Goal: Browse casually

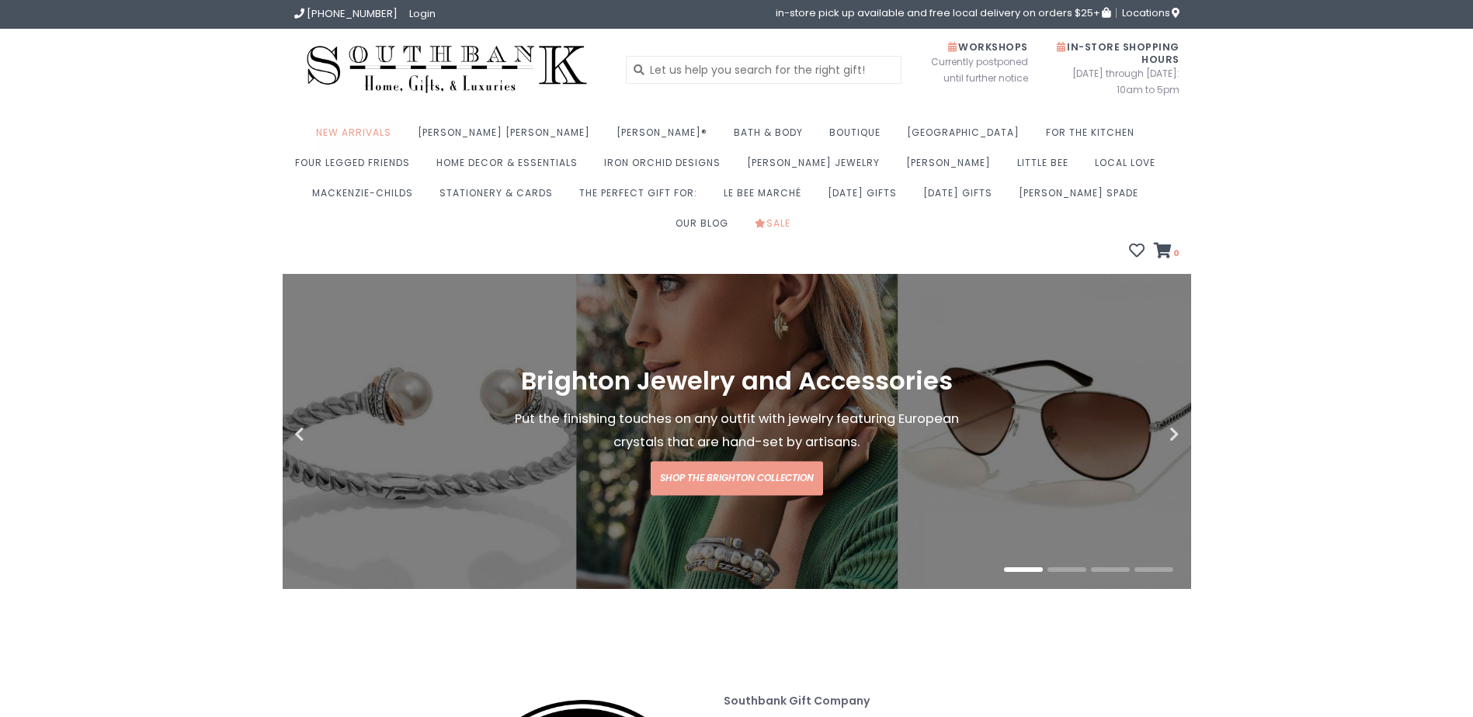
click at [363, 126] on link "New Arrivals" at bounding box center [357, 137] width 83 height 30
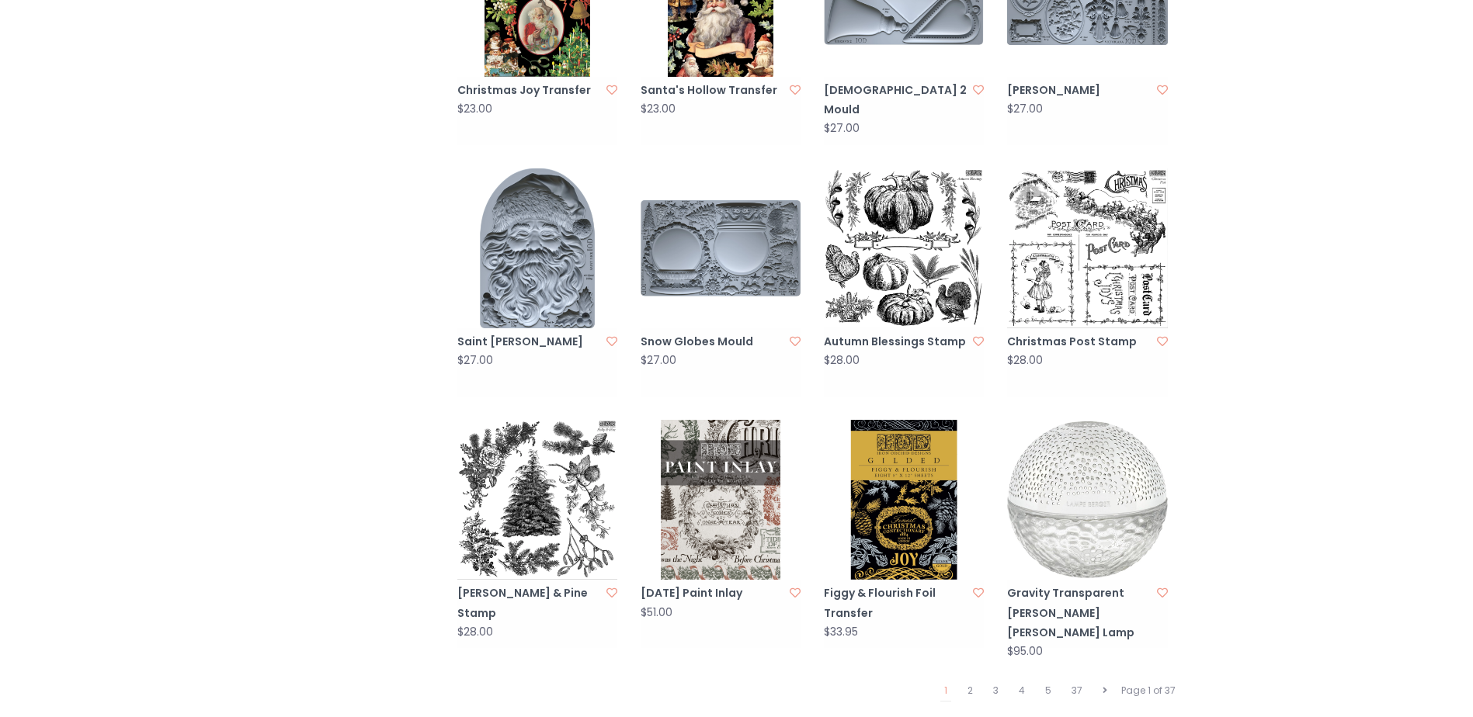
scroll to position [1397, 0]
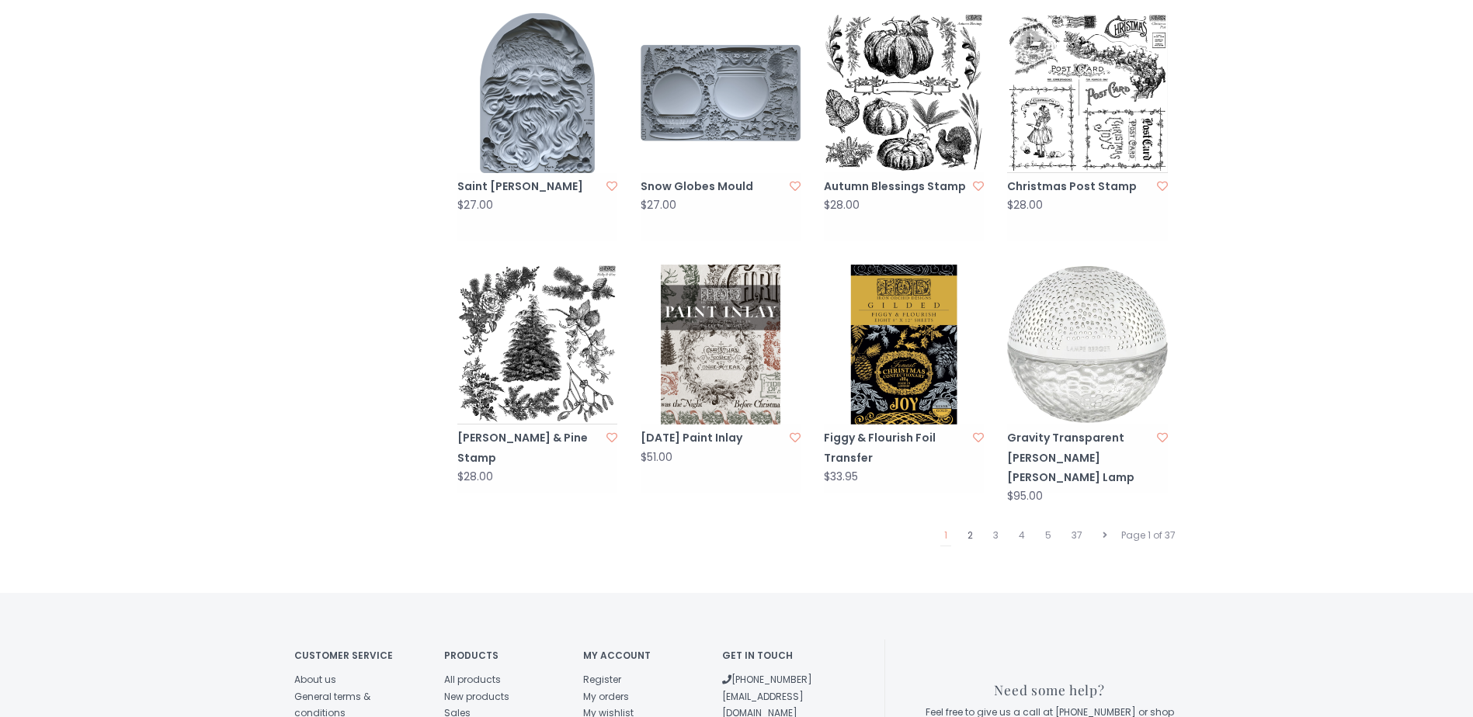
click at [968, 526] on link "2" at bounding box center [969, 536] width 13 height 20
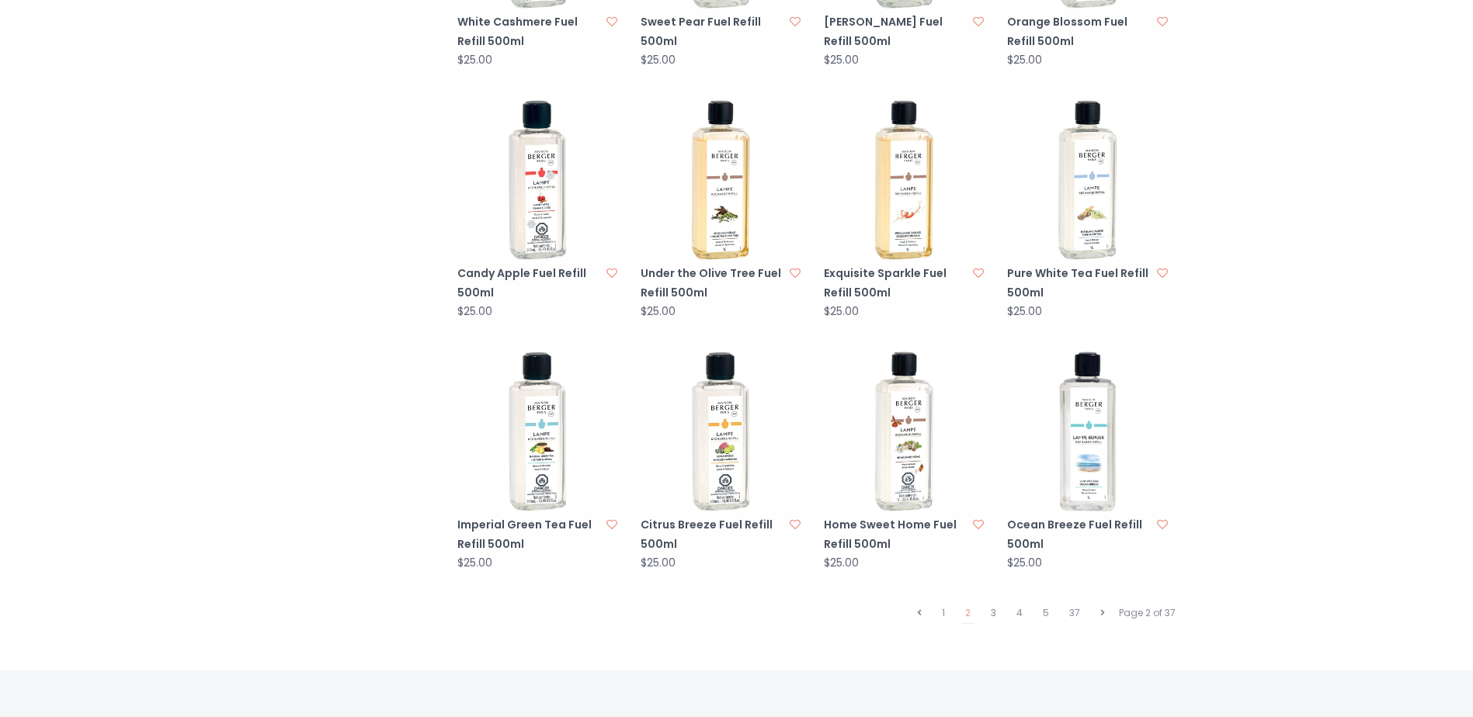
scroll to position [1475, 0]
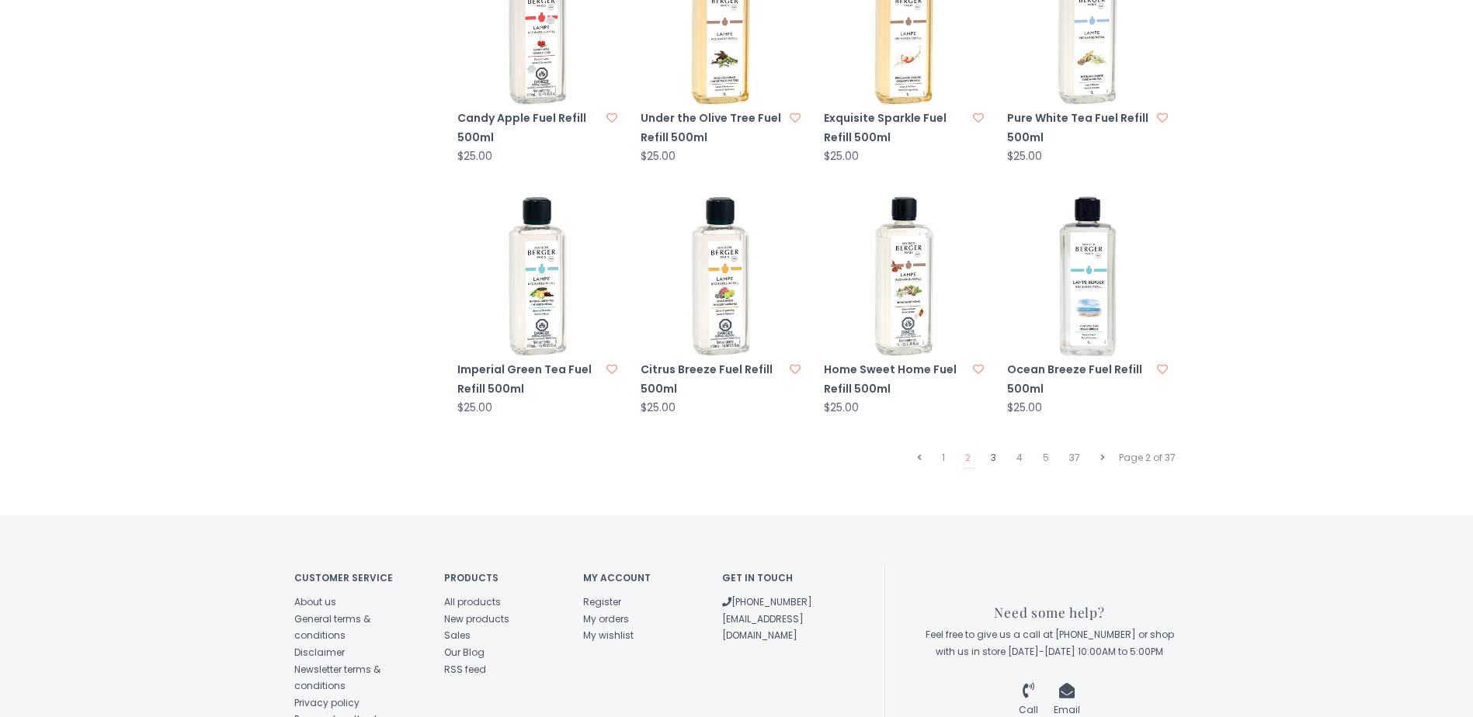
click at [995, 448] on link "3" at bounding box center [993, 458] width 13 height 20
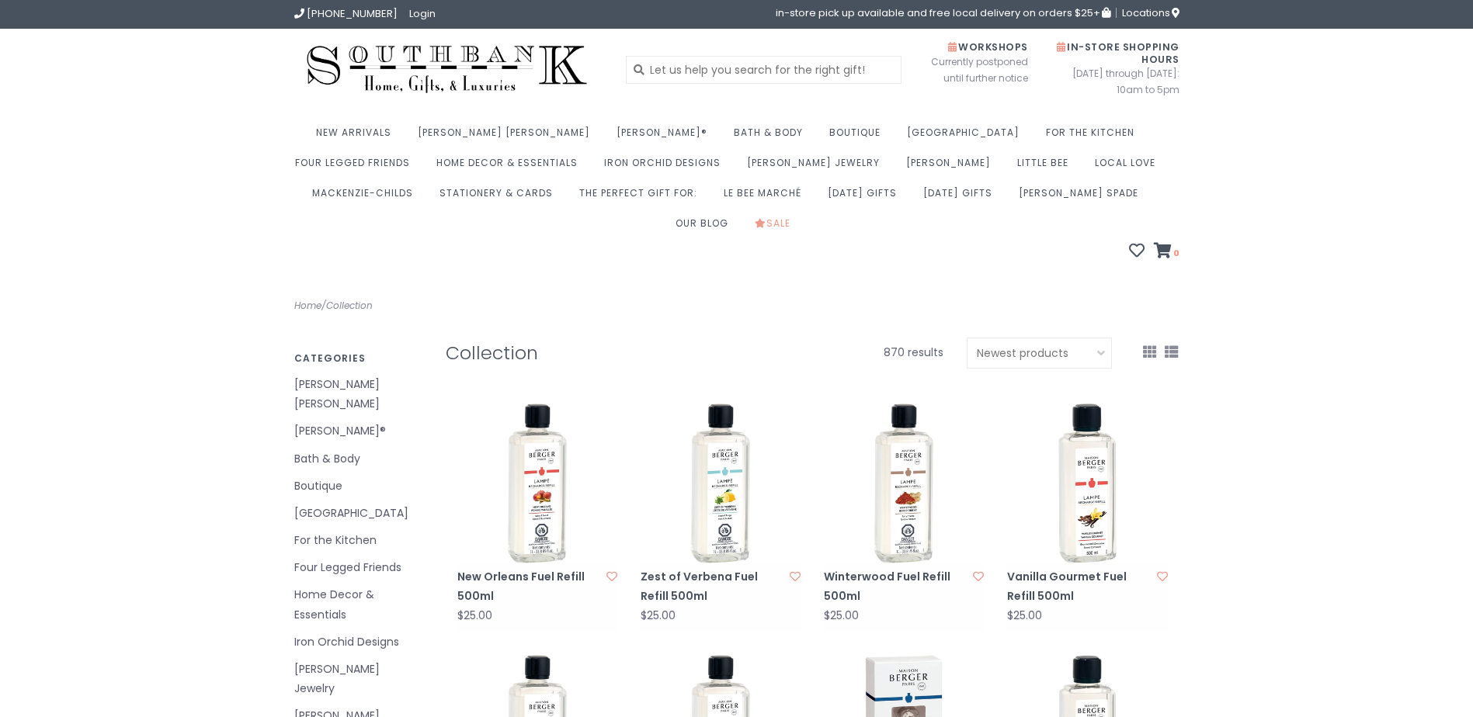
click at [317, 477] on link "Boutique" at bounding box center [358, 486] width 128 height 19
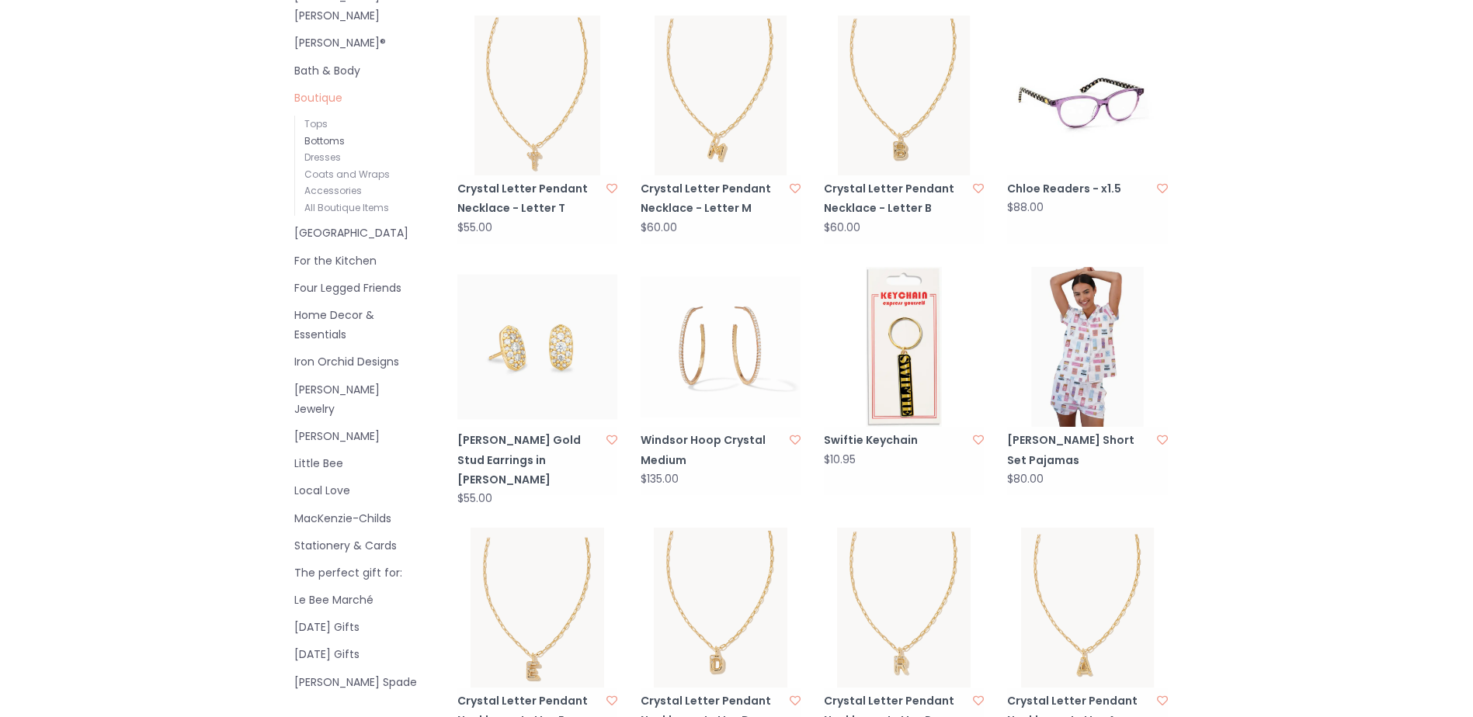
scroll to position [155, 0]
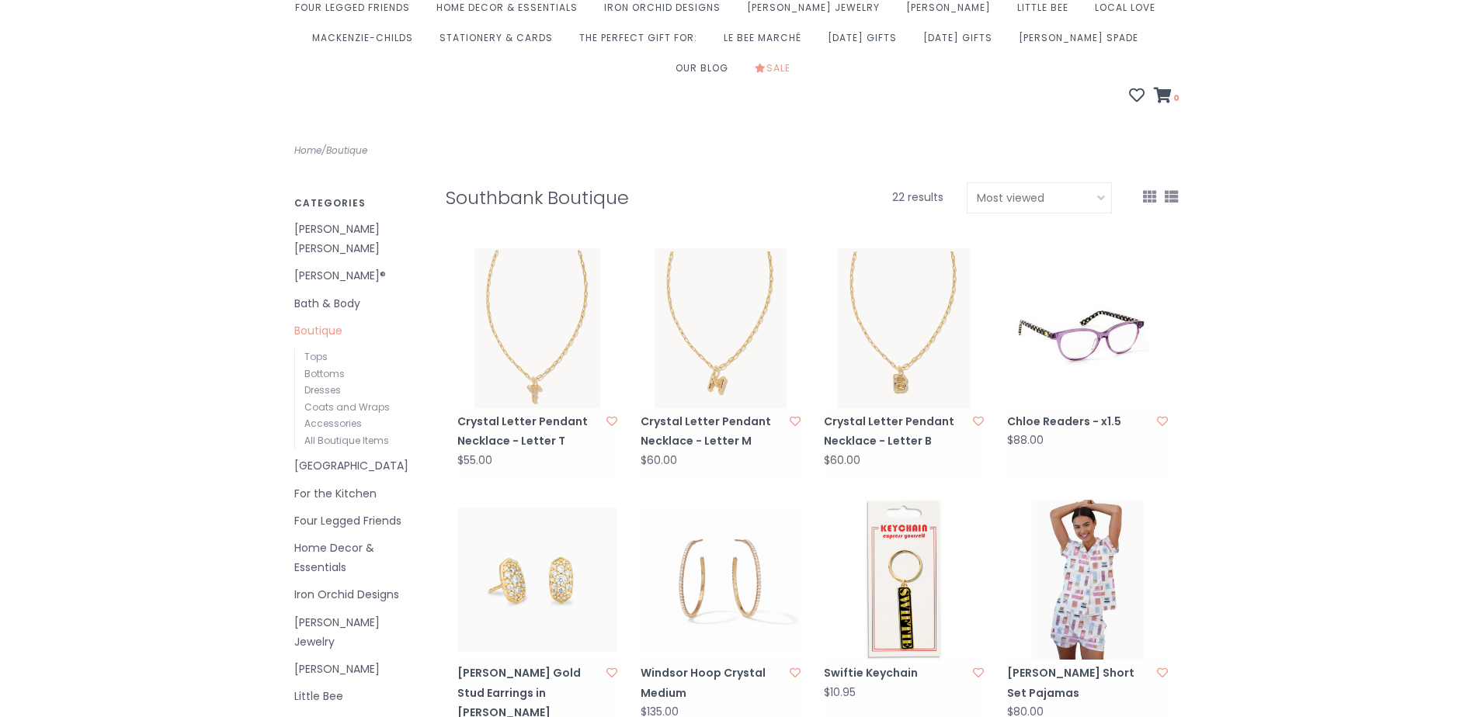
click at [318, 266] on link "[PERSON_NAME]®" at bounding box center [358, 275] width 128 height 19
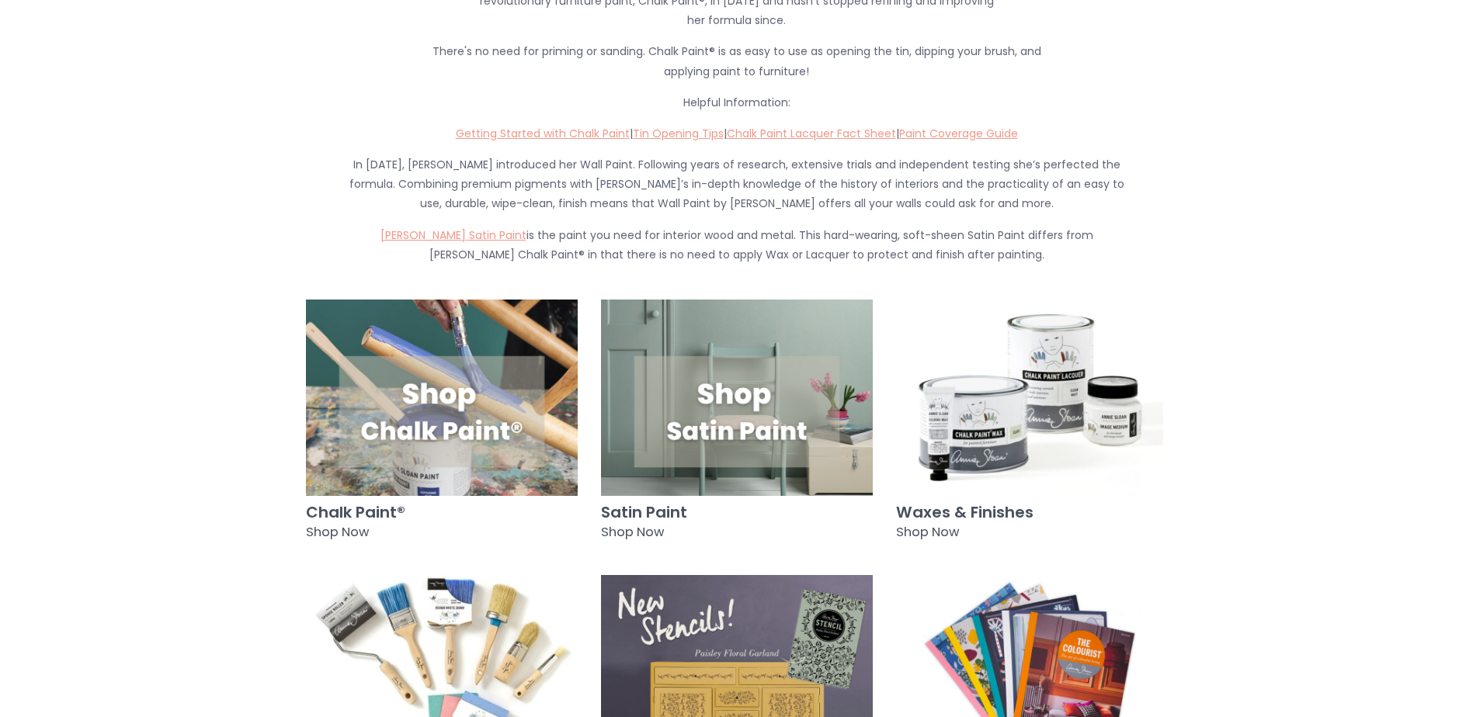
scroll to position [854, 0]
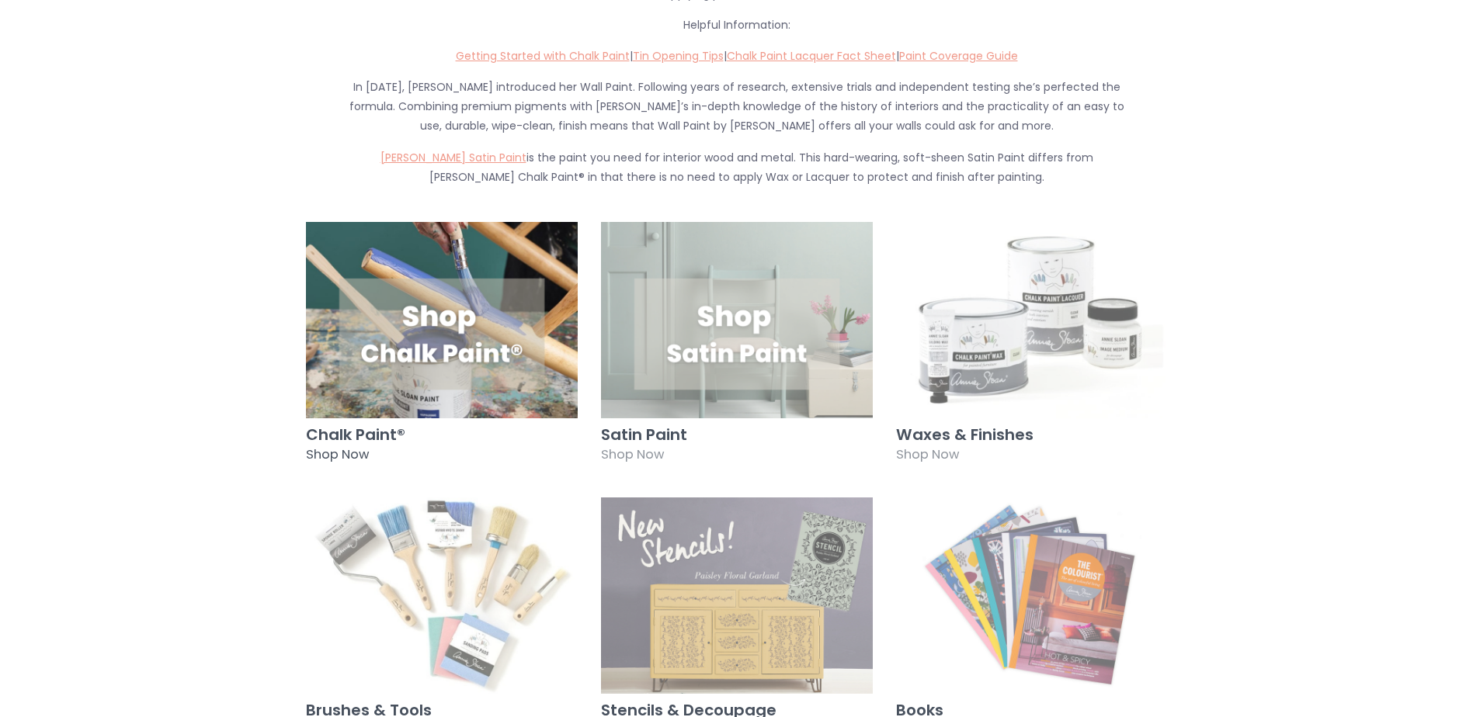
click at [406, 287] on img at bounding box center [442, 320] width 272 height 196
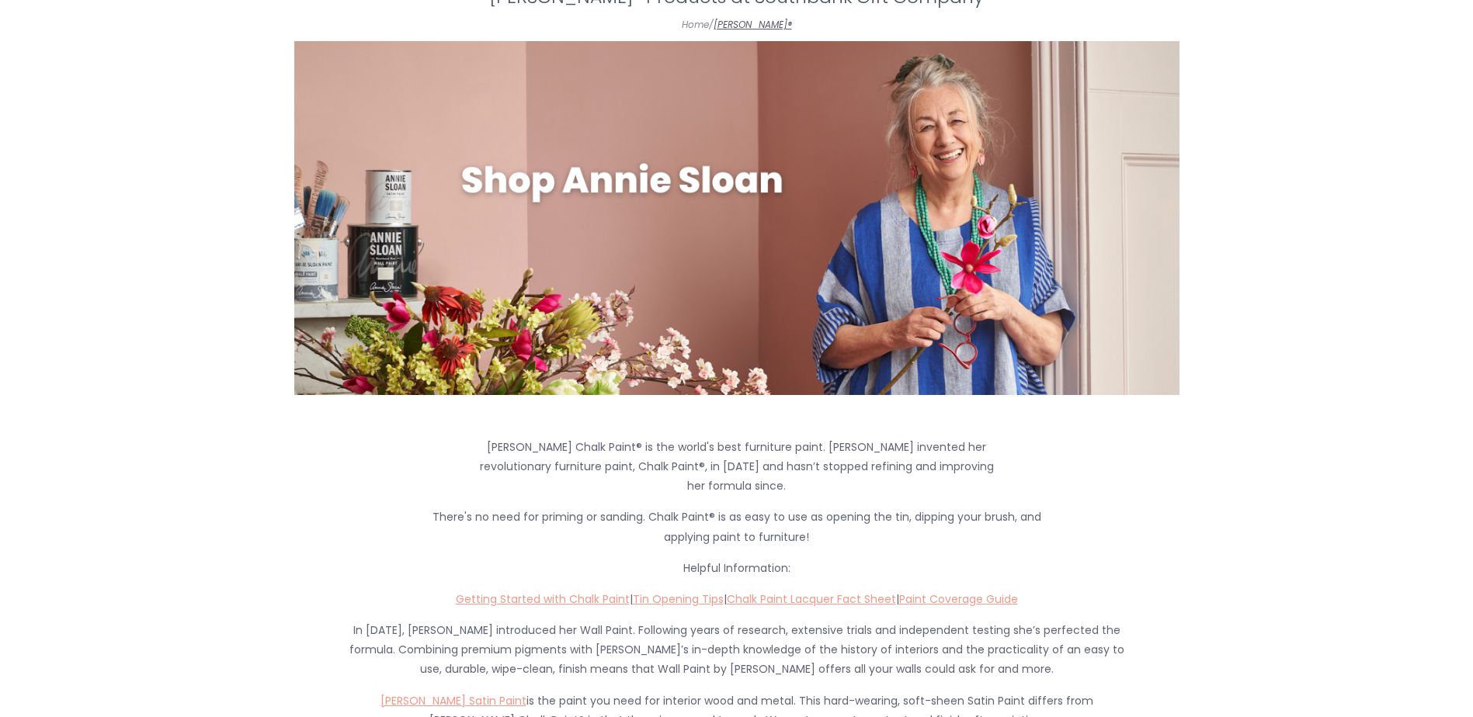
scroll to position [0, 0]
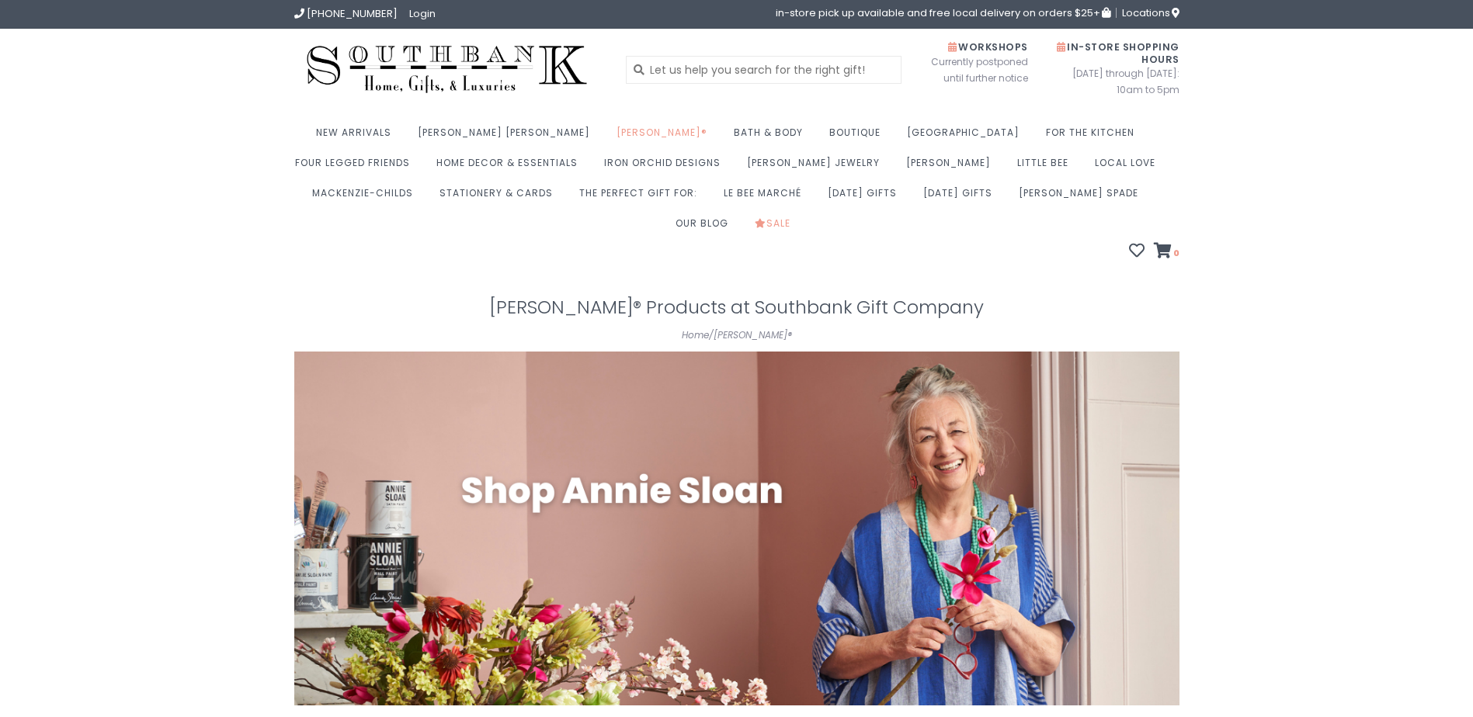
click at [445, 77] on img at bounding box center [447, 69] width 306 height 58
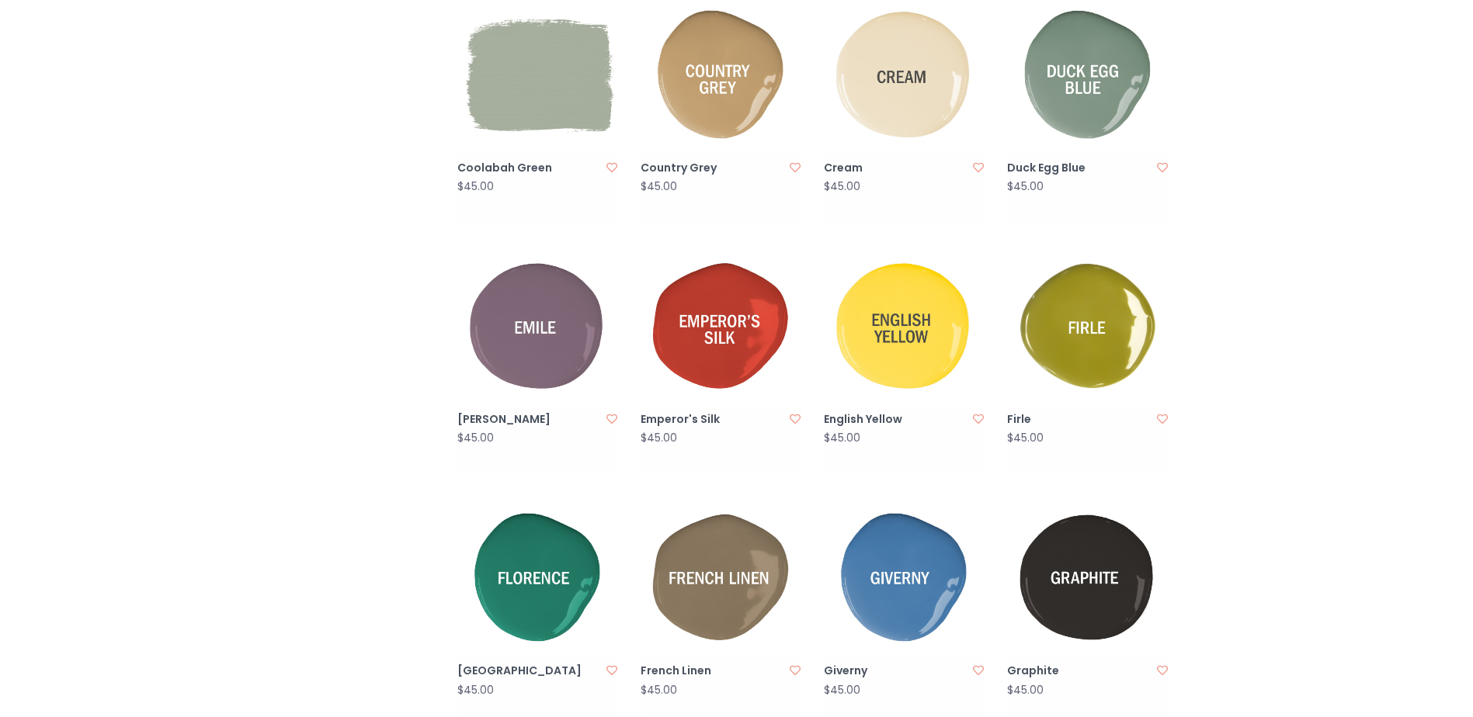
scroll to position [1475, 0]
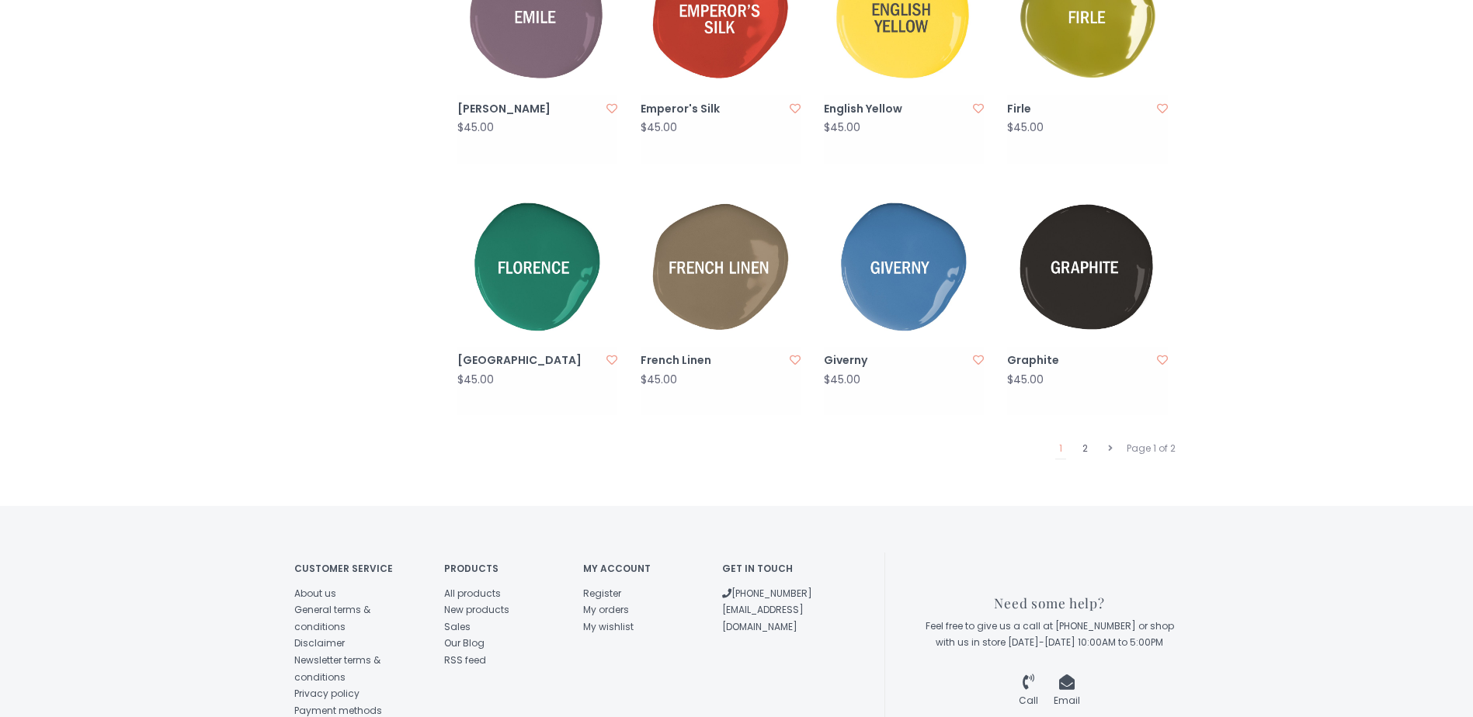
click at [1078, 439] on link "2" at bounding box center [1084, 449] width 13 height 20
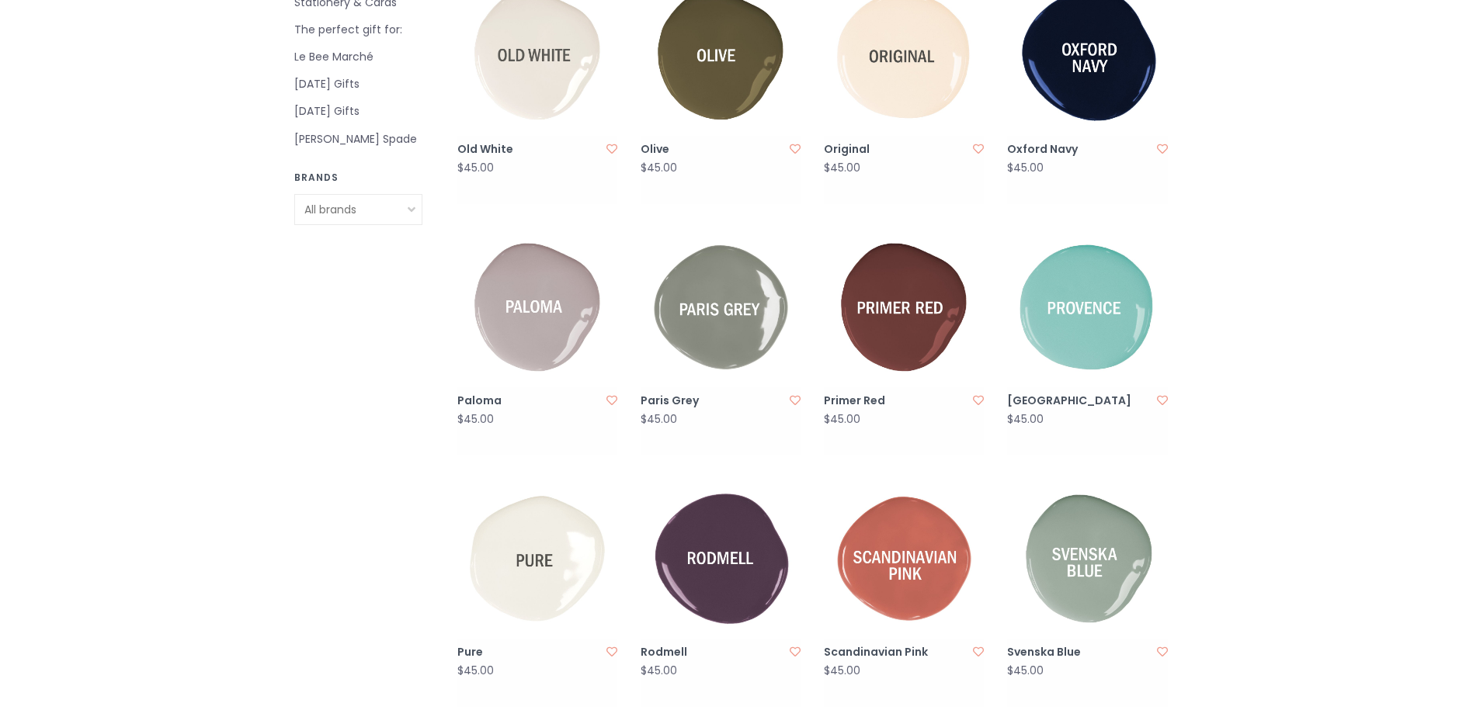
scroll to position [1009, 0]
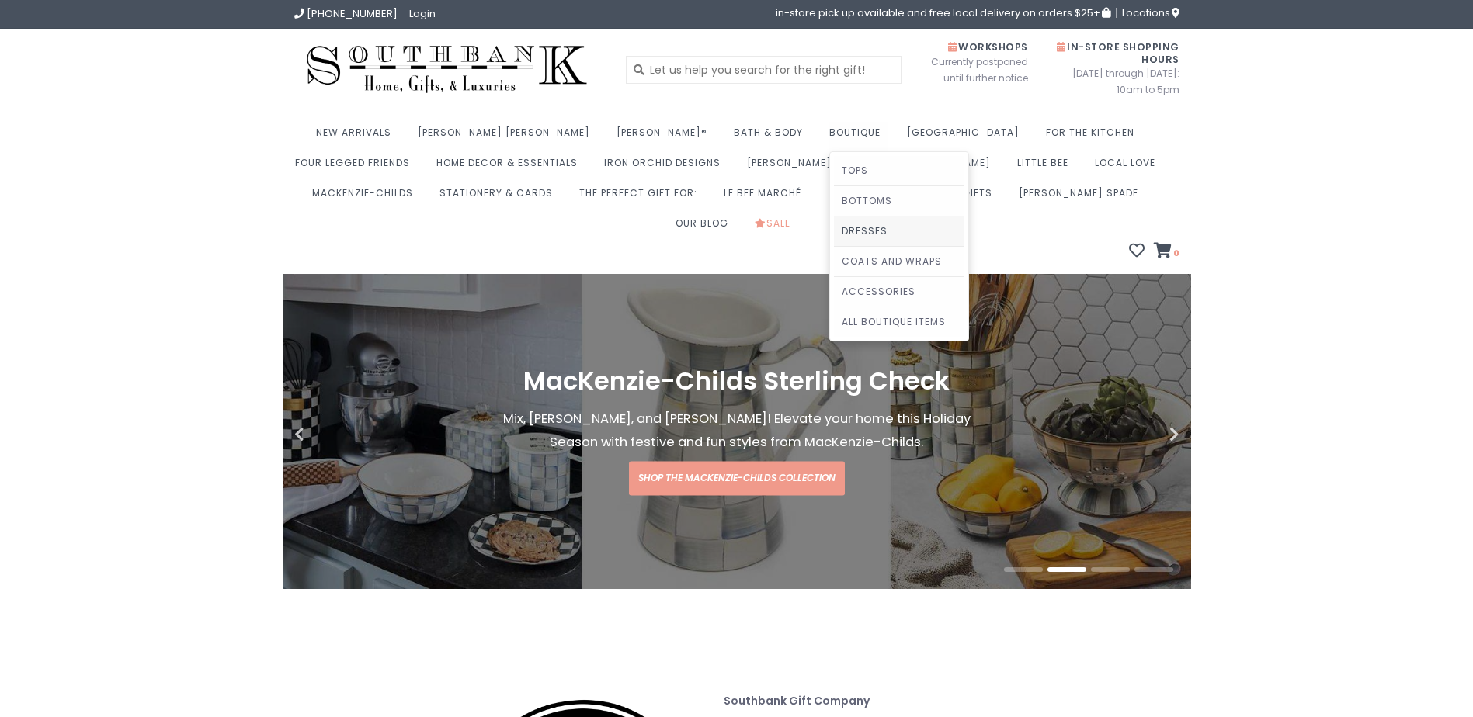
click at [834, 226] on link "Dresses" at bounding box center [899, 231] width 130 height 29
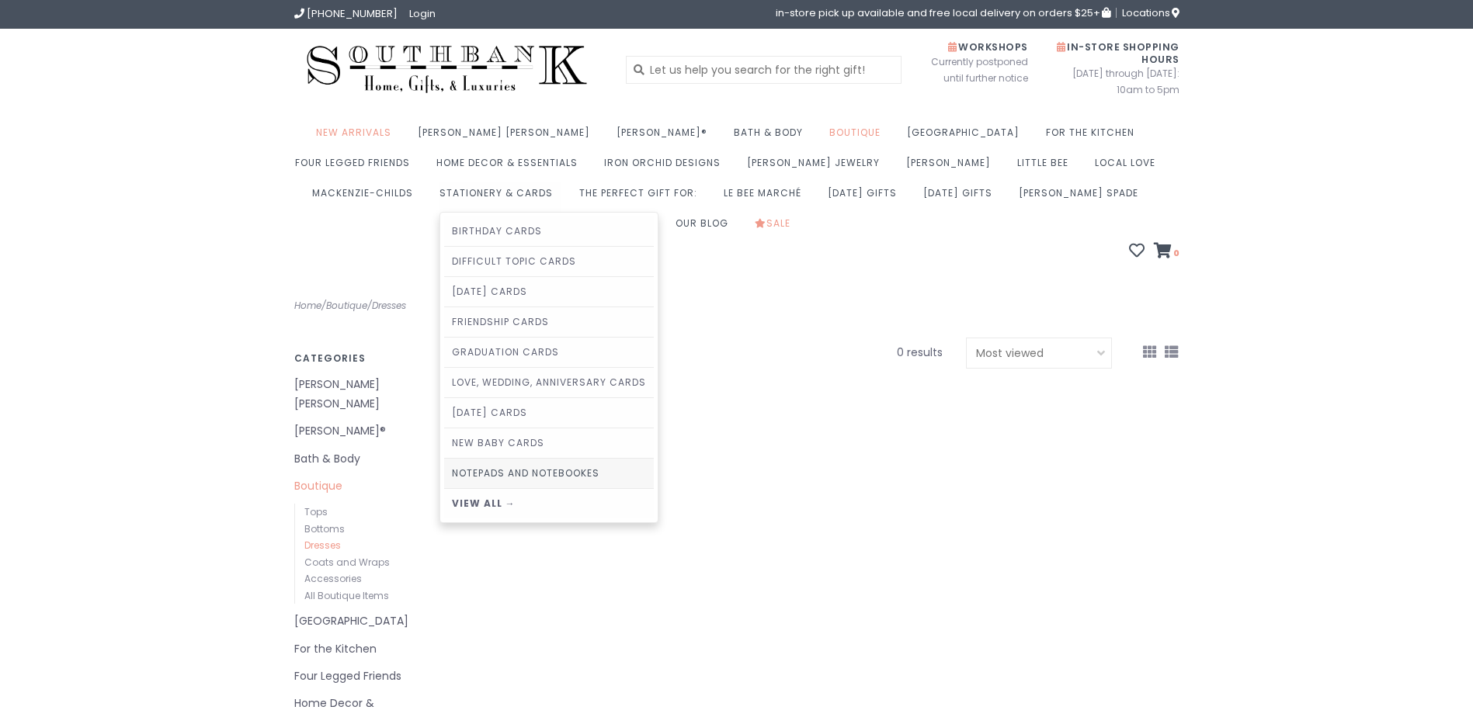
click at [444, 477] on link "Notepads and Notebookes" at bounding box center [549, 473] width 210 height 29
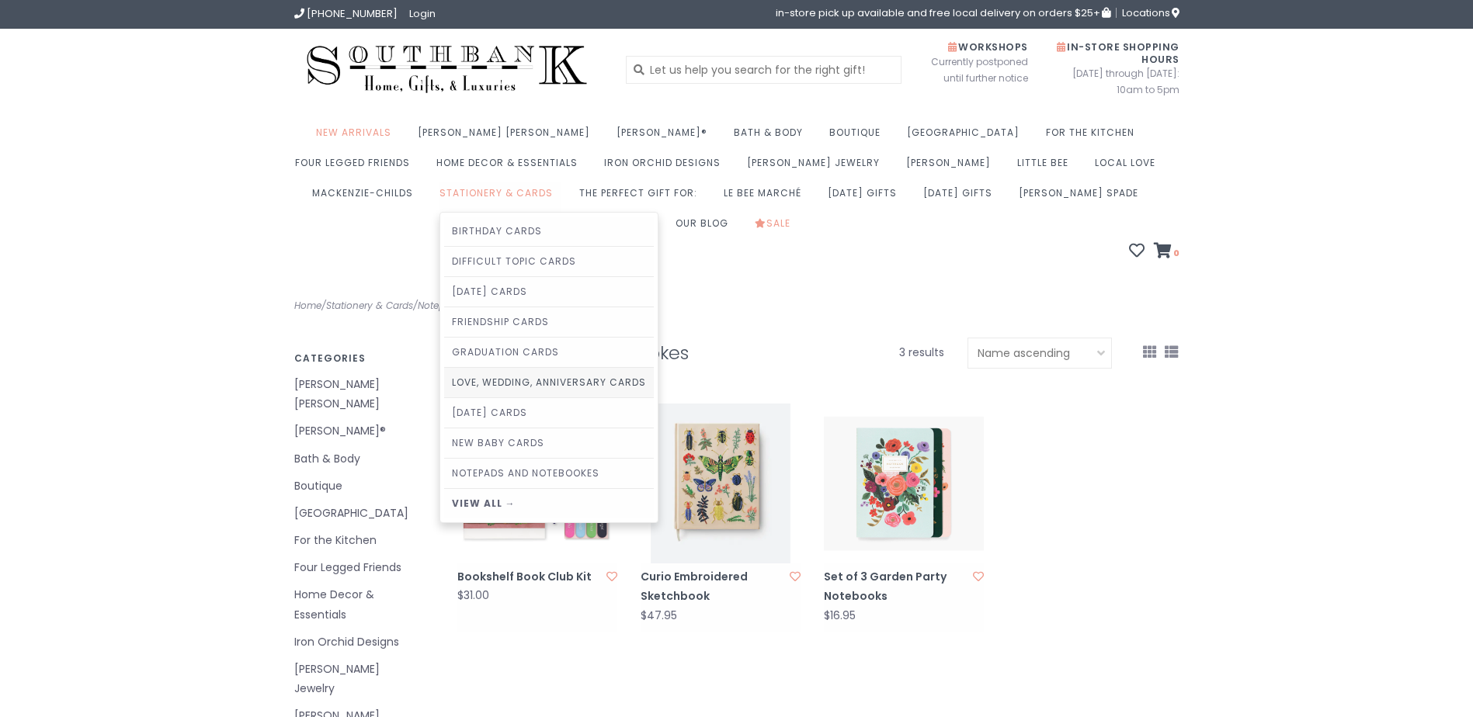
click at [465, 382] on link "Love, Wedding, Anniversary Cards" at bounding box center [549, 382] width 210 height 29
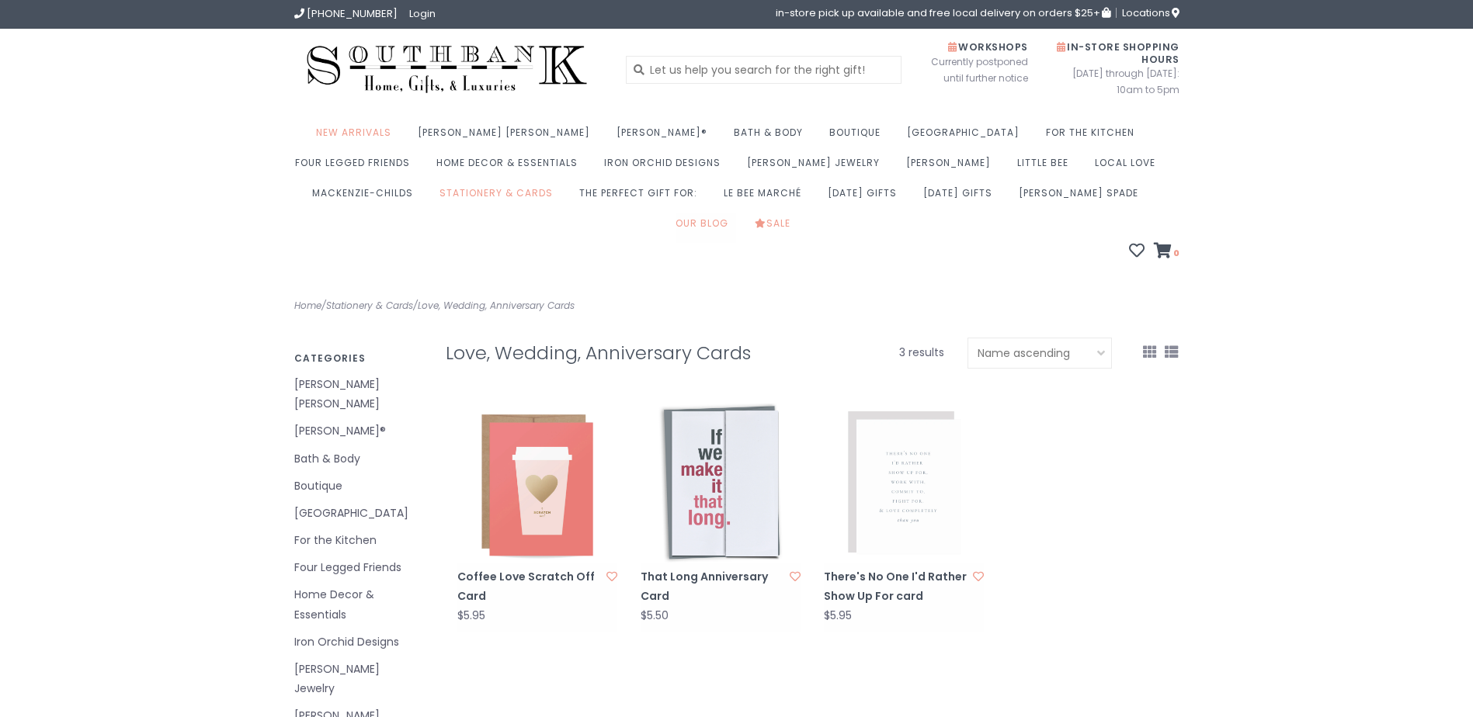
click at [736, 213] on link "Our Blog" at bounding box center [705, 228] width 61 height 30
